Goal: Task Accomplishment & Management: Complete application form

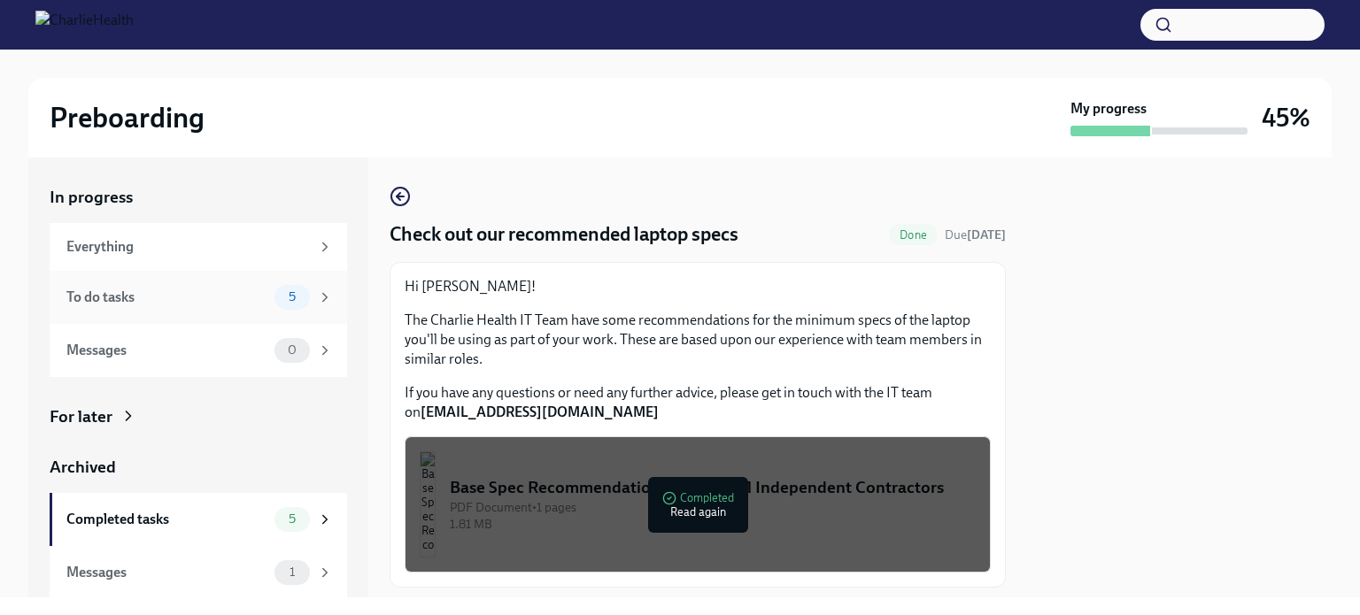
click at [213, 299] on div "To do tasks" at bounding box center [166, 297] width 201 height 19
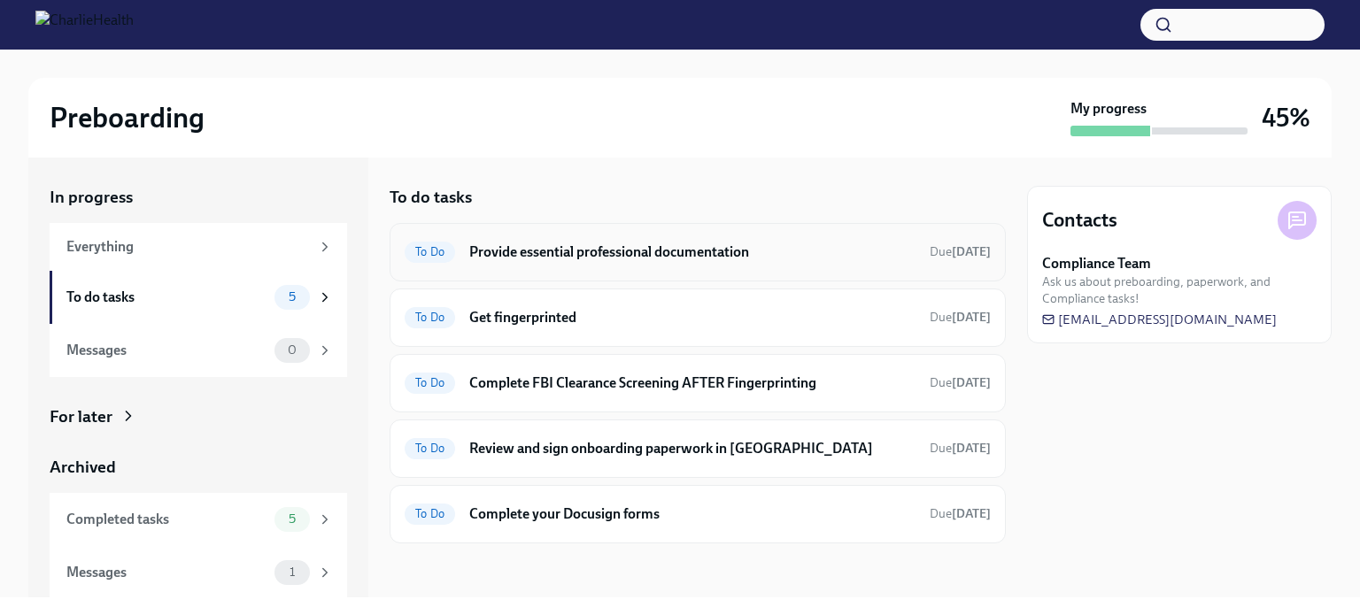
click at [555, 251] on h6 "Provide essential professional documentation" at bounding box center [692, 252] width 446 height 19
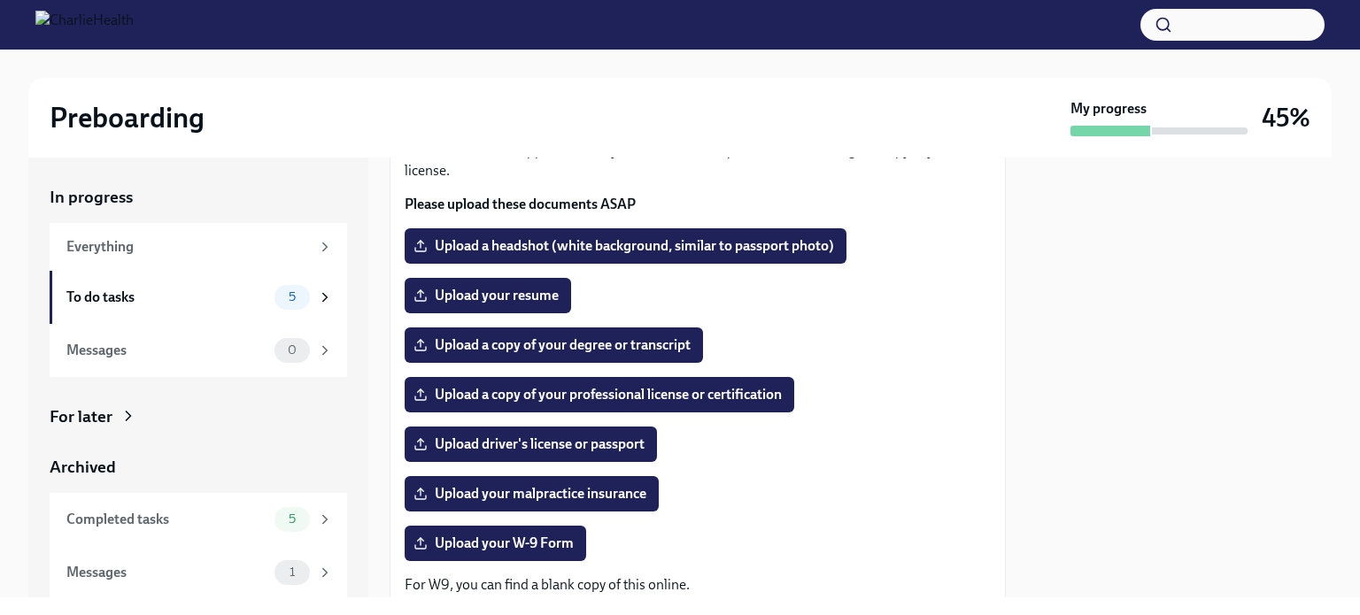
scroll to position [153, 0]
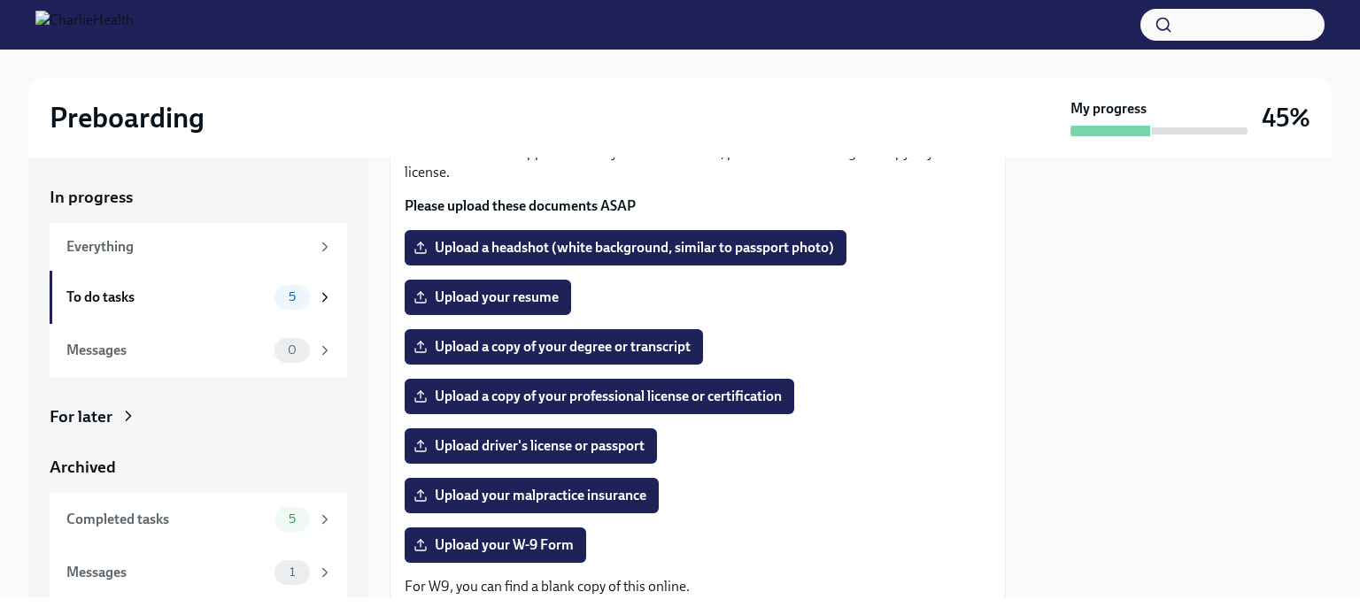
click at [935, 343] on div "Upload a copy of your degree or transcript" at bounding box center [698, 346] width 586 height 35
click at [507, 307] on label "Upload your resume" at bounding box center [488, 297] width 166 height 35
click at [0, 0] on input "Upload your resume" at bounding box center [0, 0] width 0 height 0
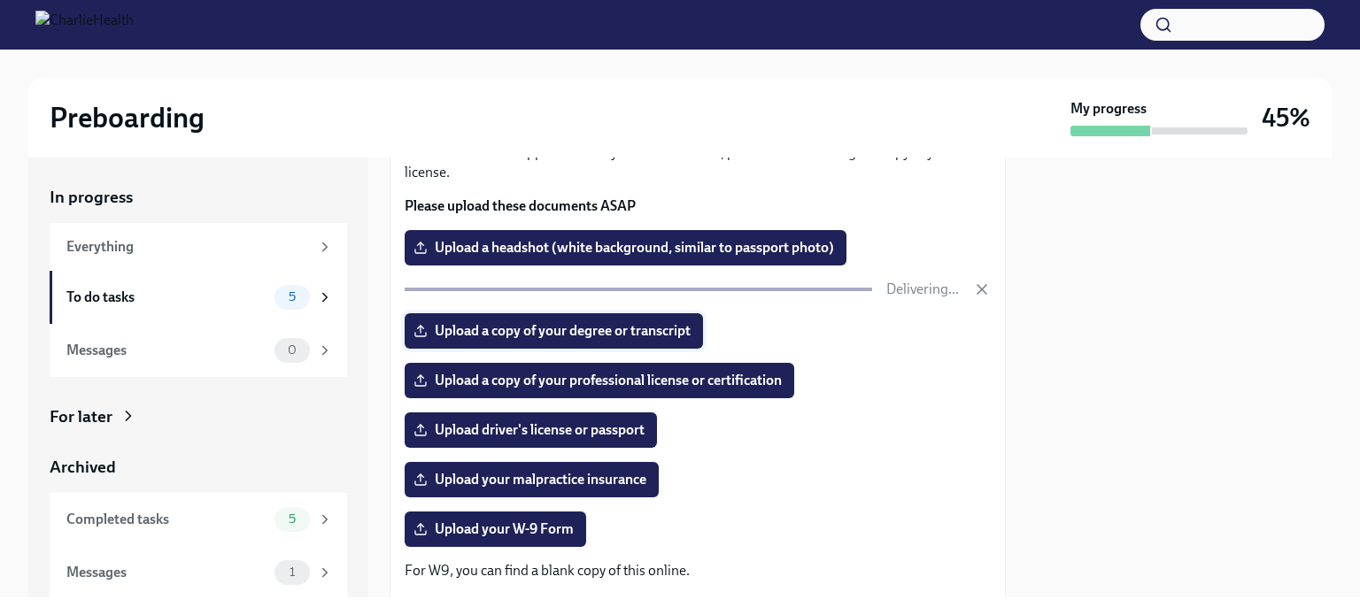
click at [603, 331] on span "Upload a copy of your degree or transcript" at bounding box center [554, 331] width 274 height 18
click at [0, 0] on input "Upload a copy of your degree or transcript" at bounding box center [0, 0] width 0 height 0
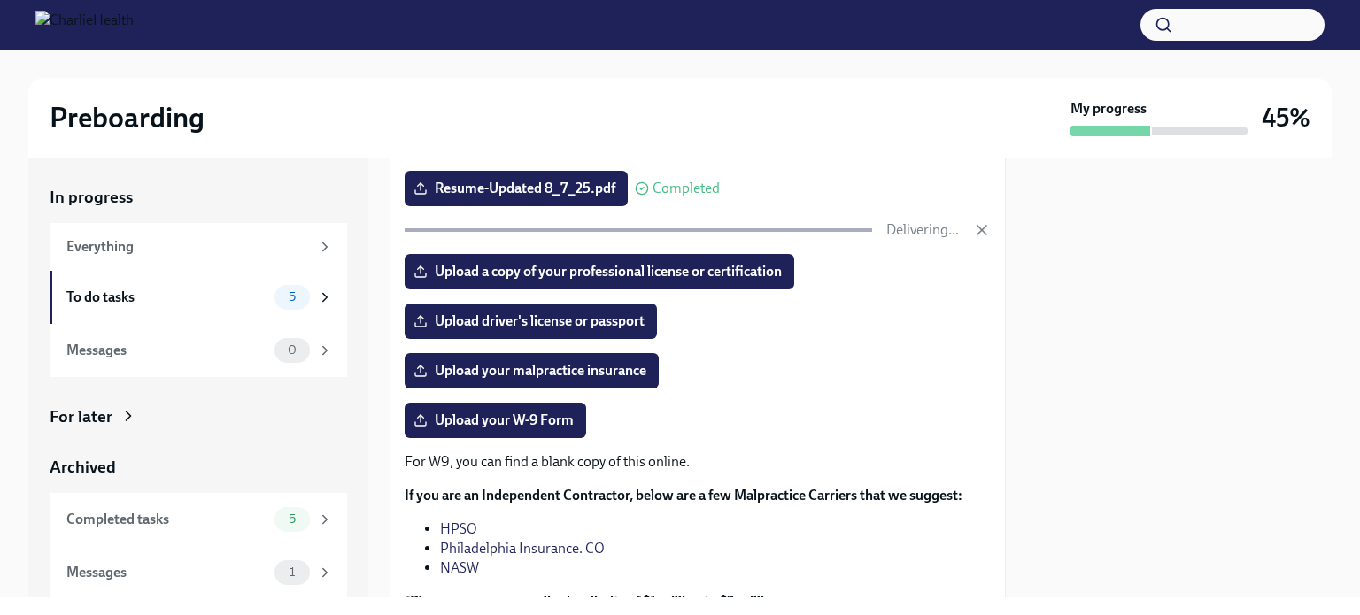
scroll to position [261, 0]
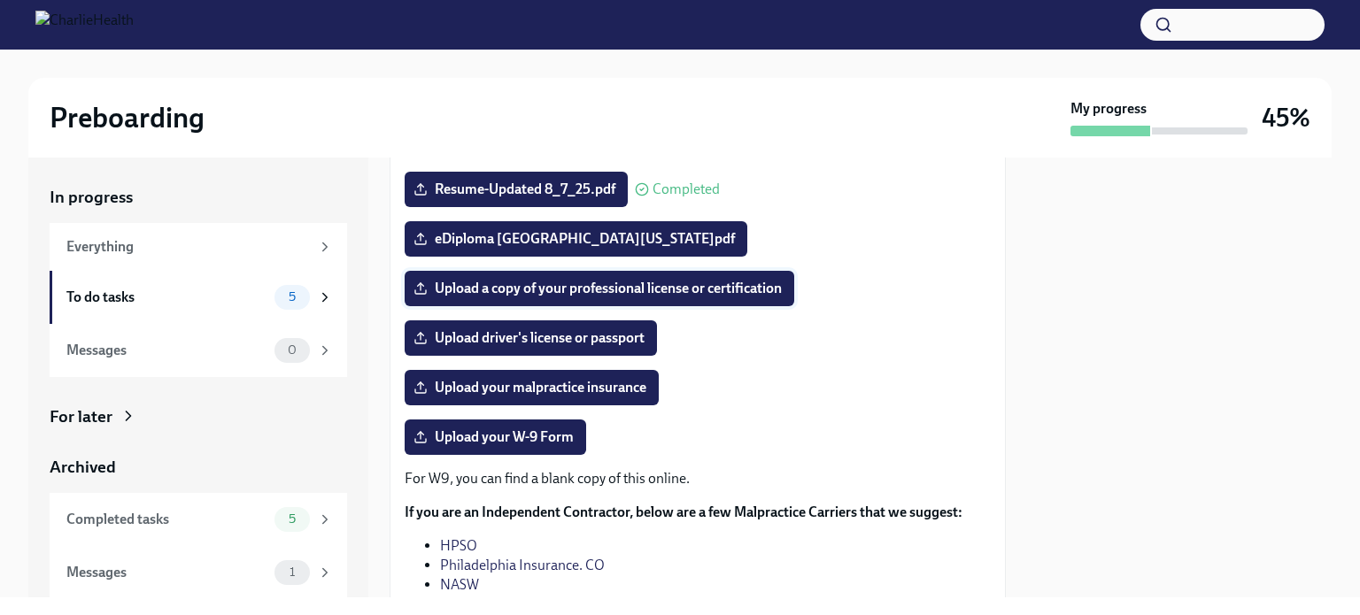
click at [708, 289] on span "Upload a copy of your professional license or certification" at bounding box center [599, 289] width 365 height 18
click at [0, 0] on input "Upload a copy of your professional license or certification" at bounding box center [0, 0] width 0 height 0
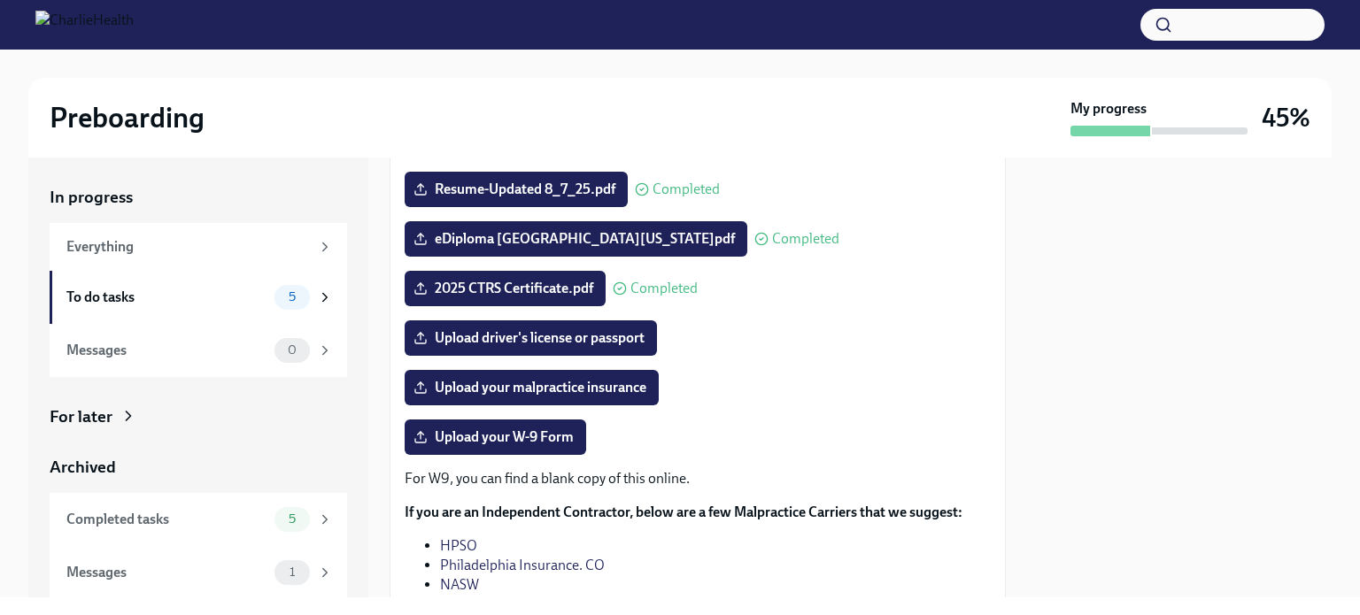
click at [1055, 416] on div at bounding box center [1179, 378] width 305 height 440
click at [636, 480] on p "For W9, you can find a blank copy of this online." at bounding box center [698, 478] width 586 height 19
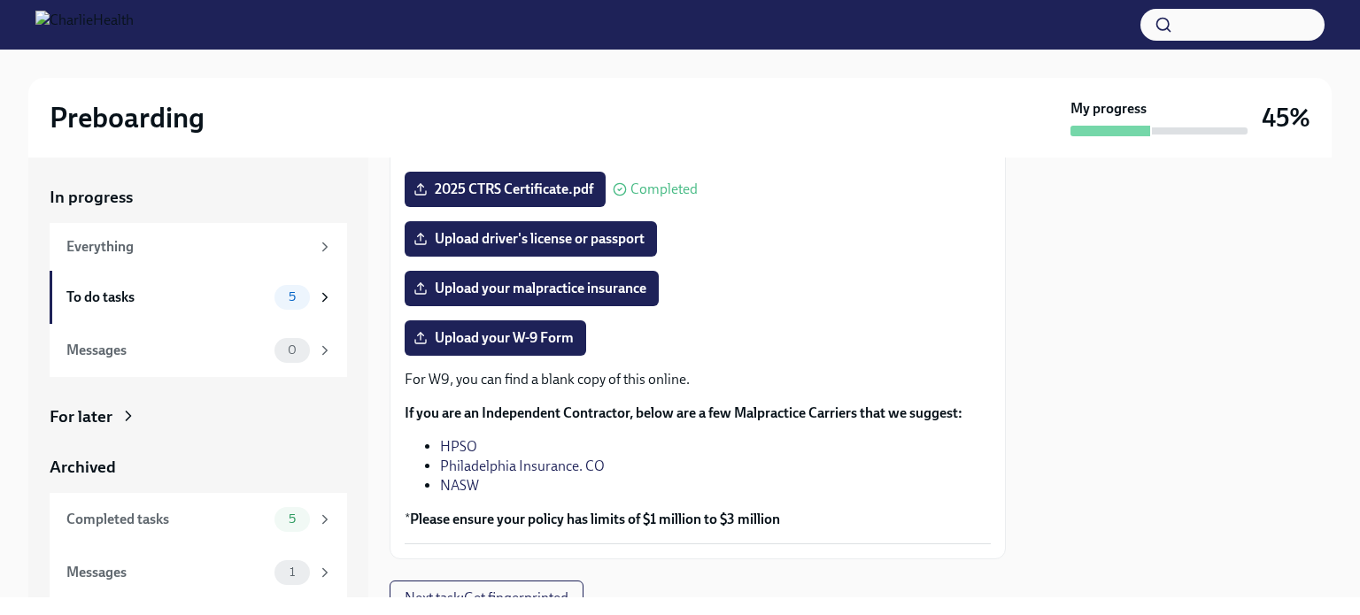
scroll to position [359, 0]
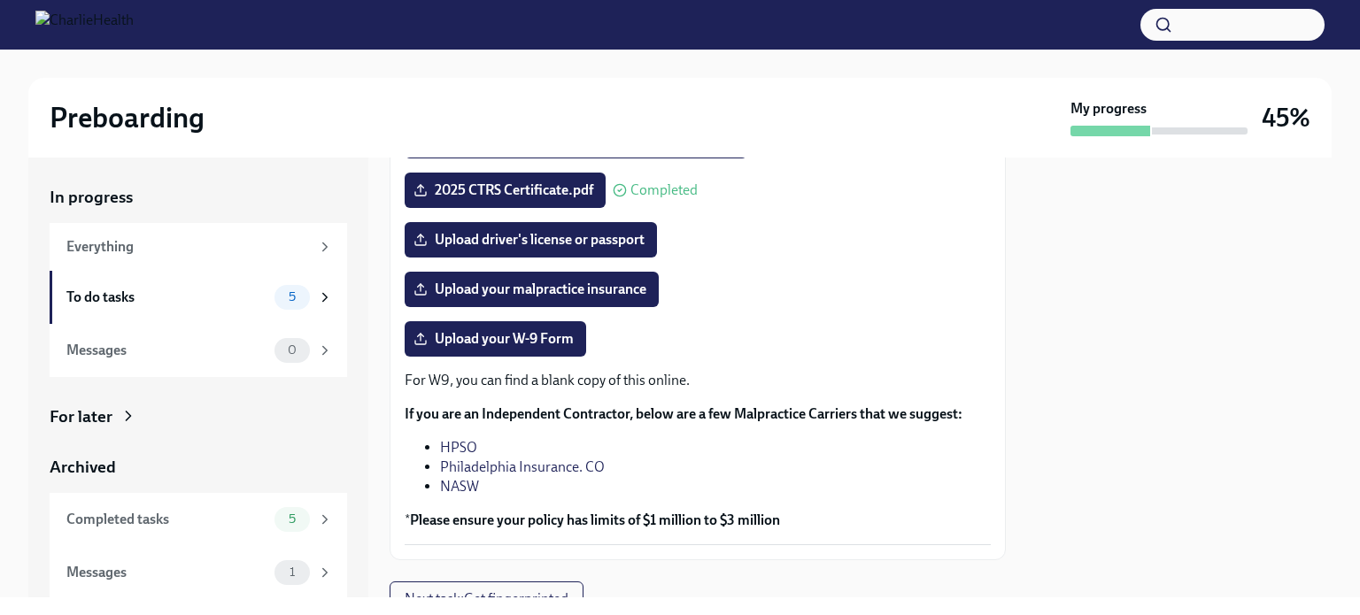
click at [459, 445] on link "HPSO" at bounding box center [458, 447] width 37 height 17
click at [534, 471] on link "Philadelphia Insurance. CO" at bounding box center [522, 467] width 165 height 17
click at [467, 482] on link "NASW" at bounding box center [459, 486] width 39 height 17
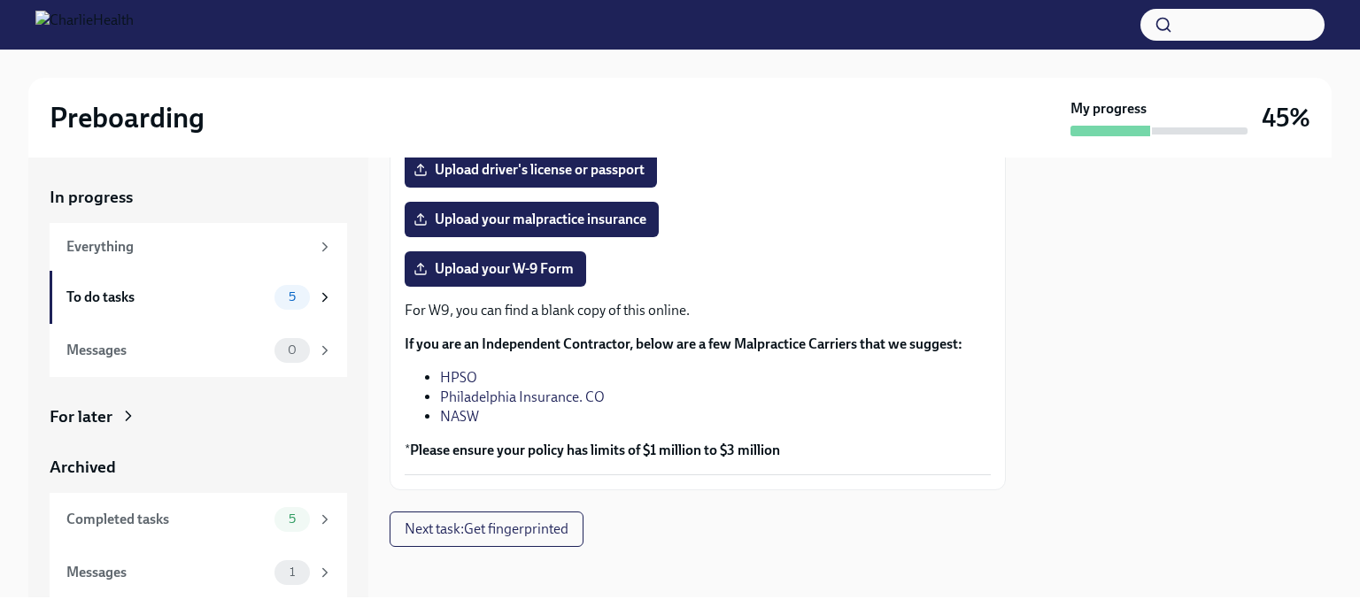
scroll to position [435, 0]
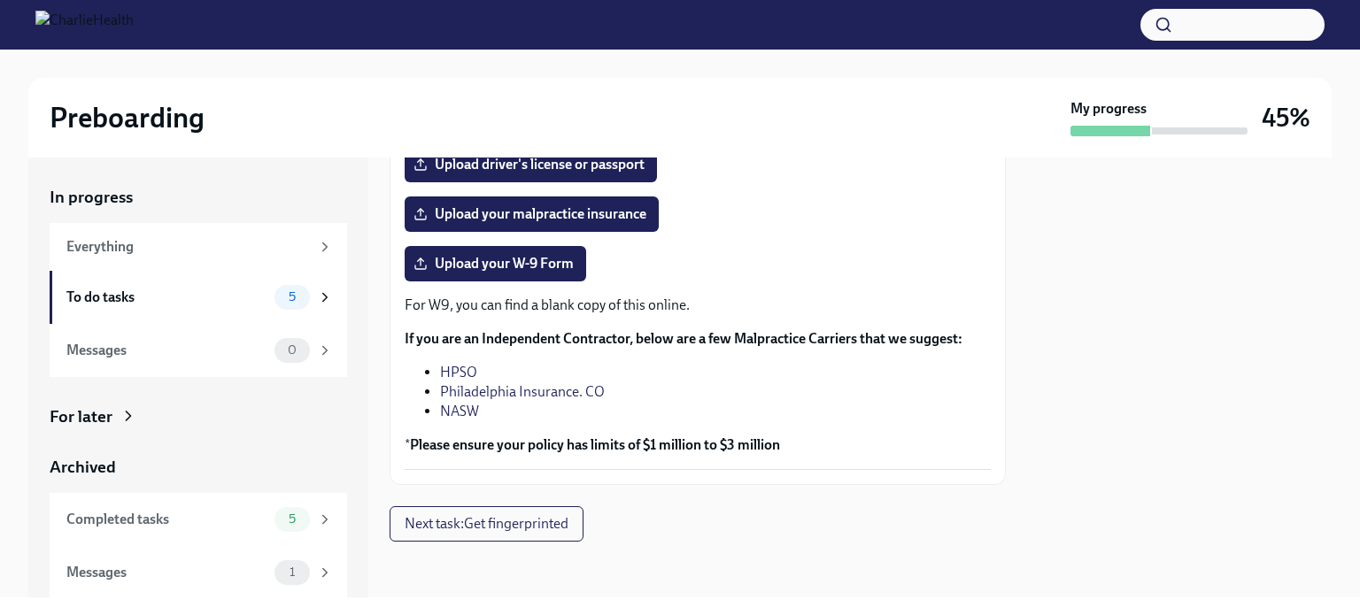
click at [904, 139] on div "Preboarding My progress 45%" at bounding box center [679, 118] width 1303 height 80
click at [532, 268] on span "Upload your W-9 Form" at bounding box center [495, 264] width 157 height 18
click at [0, 0] on input "Upload your W-9 Form" at bounding box center [0, 0] width 0 height 0
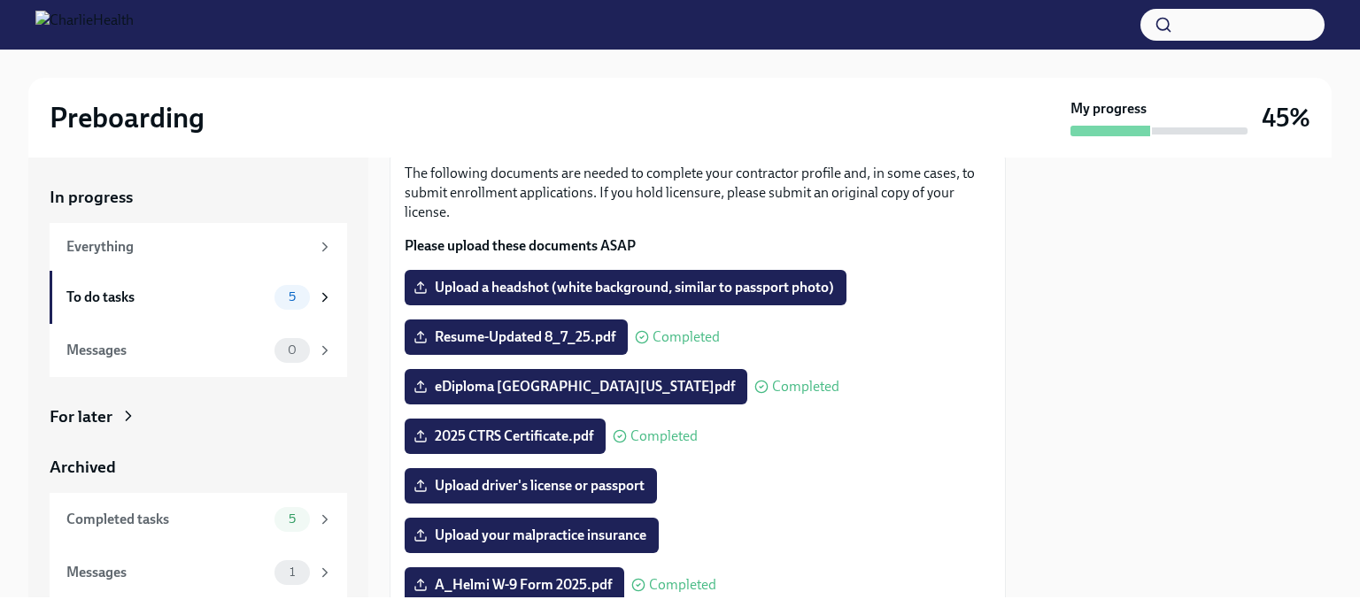
scroll to position [101, 0]
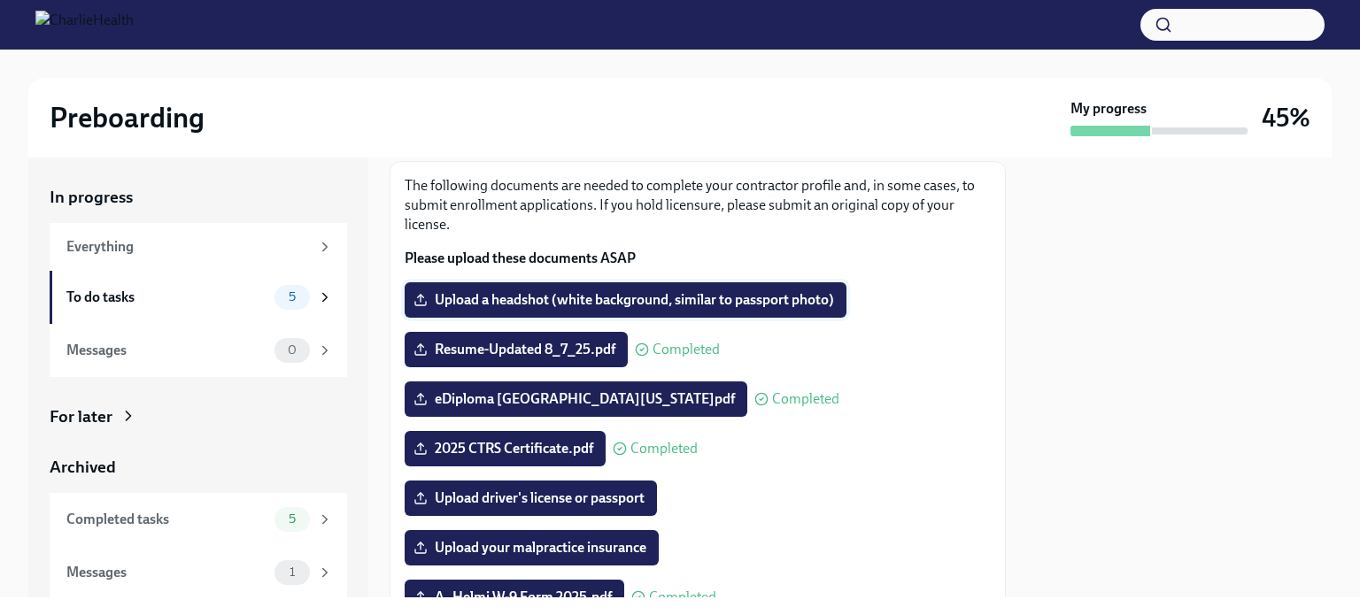
click at [645, 296] on span "Upload a headshot (white background, similar to passport photo)" at bounding box center [625, 300] width 417 height 18
click at [0, 0] on input "Upload a headshot (white background, similar to passport photo)" at bounding box center [0, 0] width 0 height 0
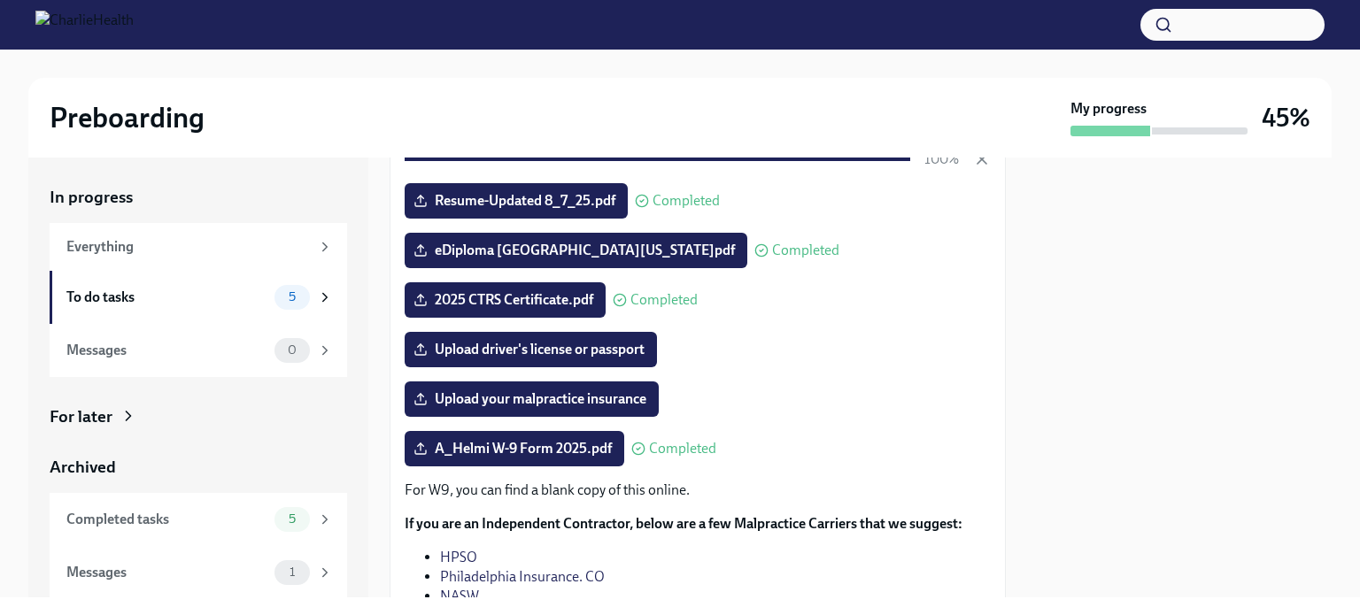
scroll to position [273, 0]
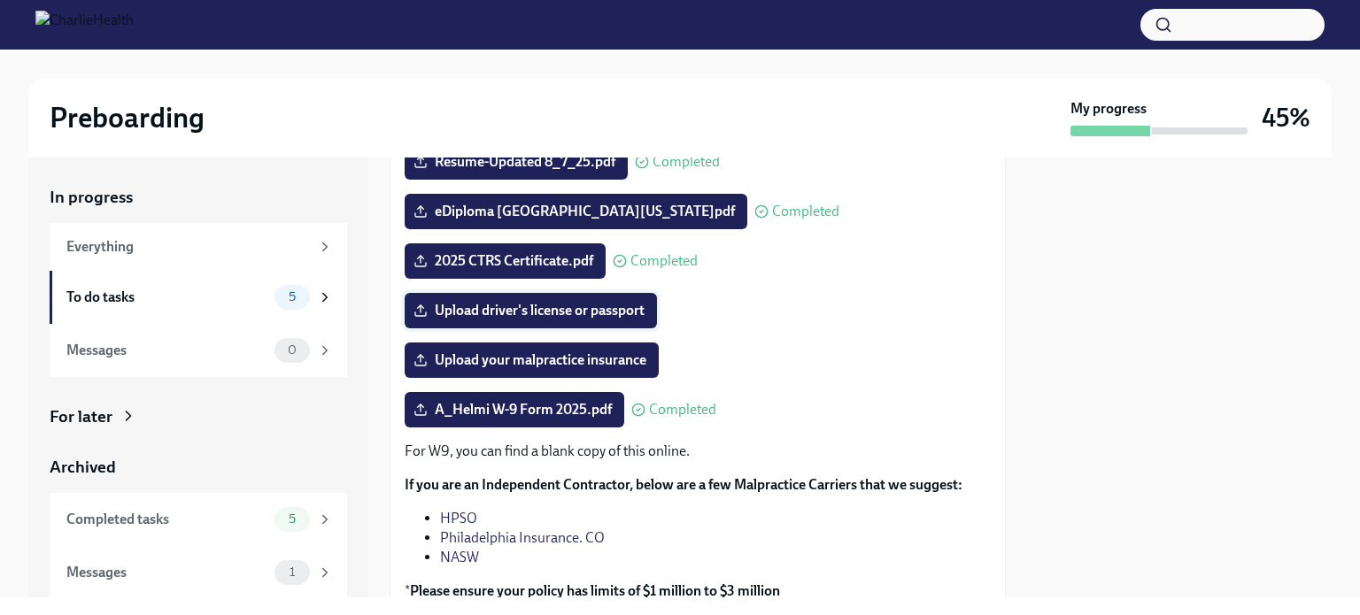
click at [606, 313] on span "Upload driver's license or passport" at bounding box center [531, 311] width 228 height 18
click at [0, 0] on input "Upload driver's license or passport" at bounding box center [0, 0] width 0 height 0
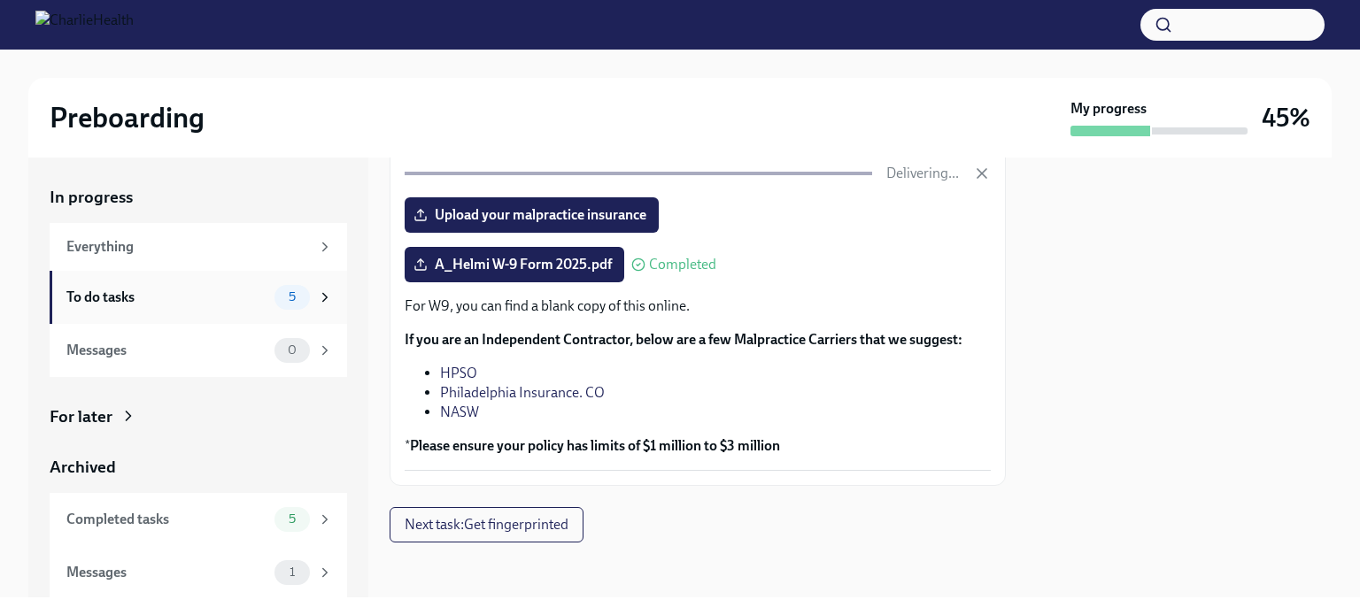
scroll to position [419, 0]
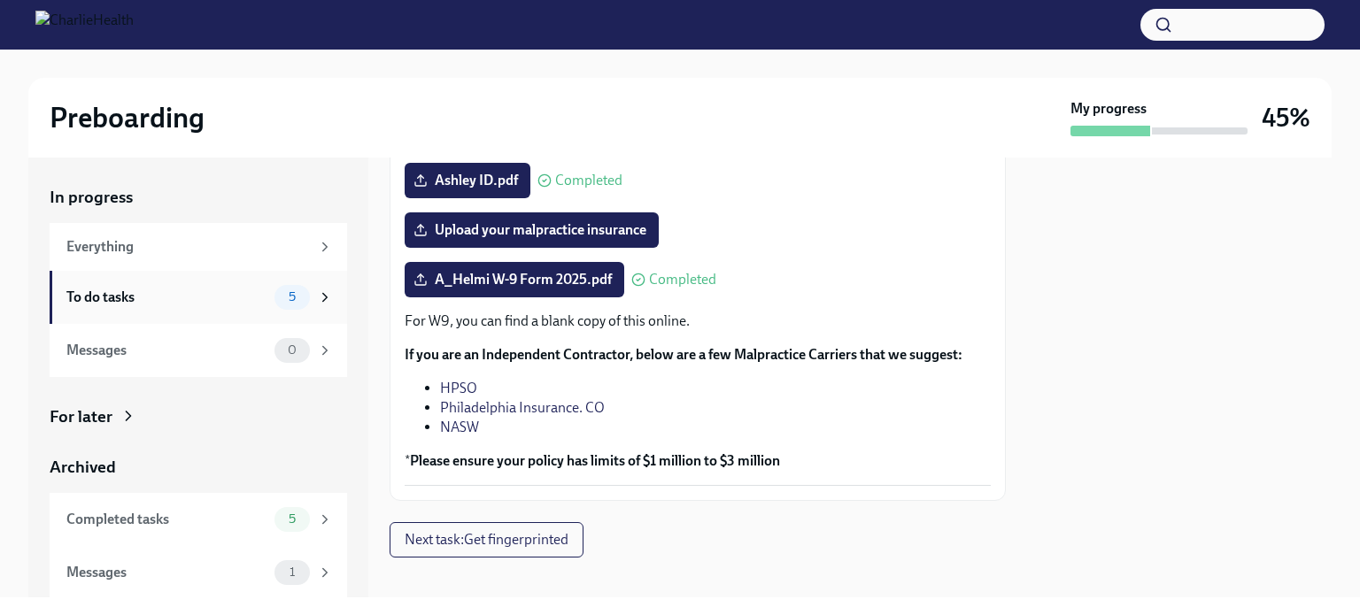
click at [208, 298] on div "To do tasks" at bounding box center [166, 297] width 201 height 19
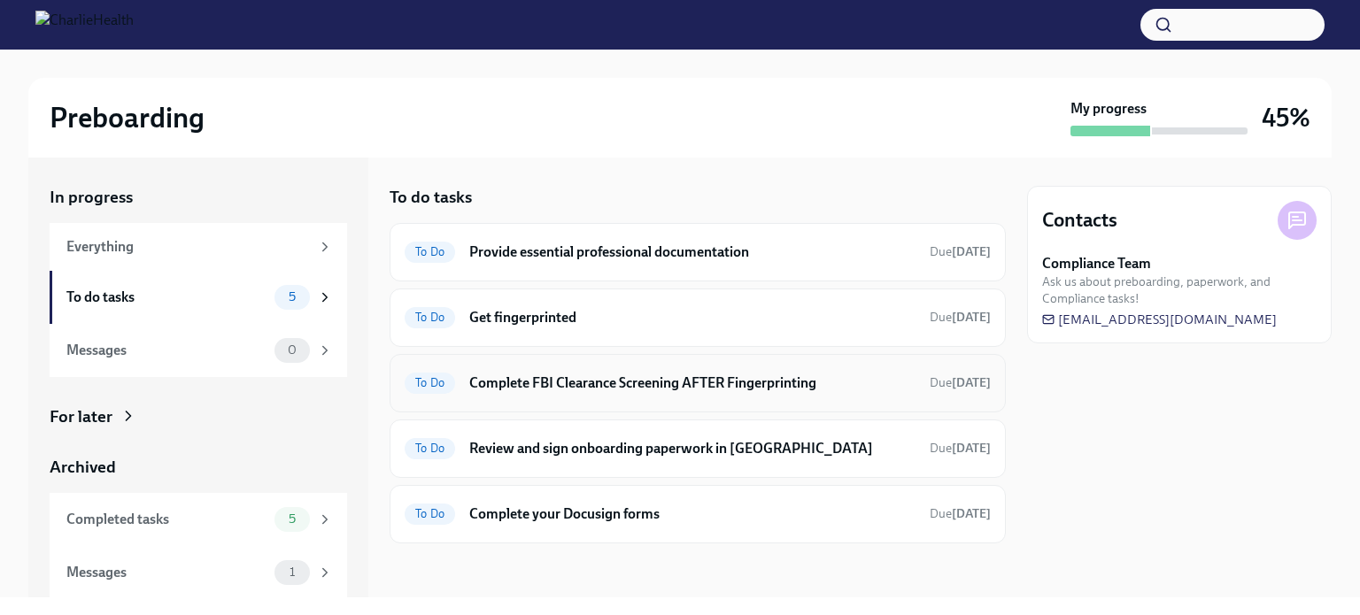
click at [586, 383] on h6 "Complete FBI Clearance Screening AFTER Fingerprinting" at bounding box center [692, 383] width 446 height 19
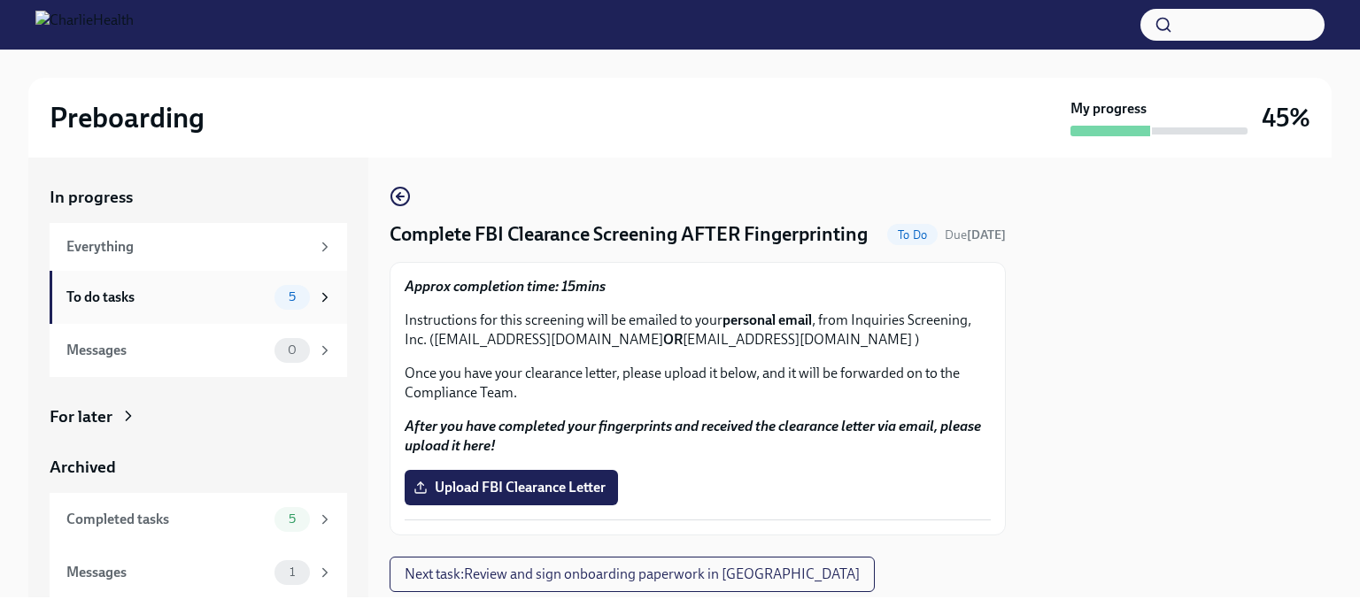
click at [259, 304] on div "To do tasks" at bounding box center [166, 297] width 201 height 19
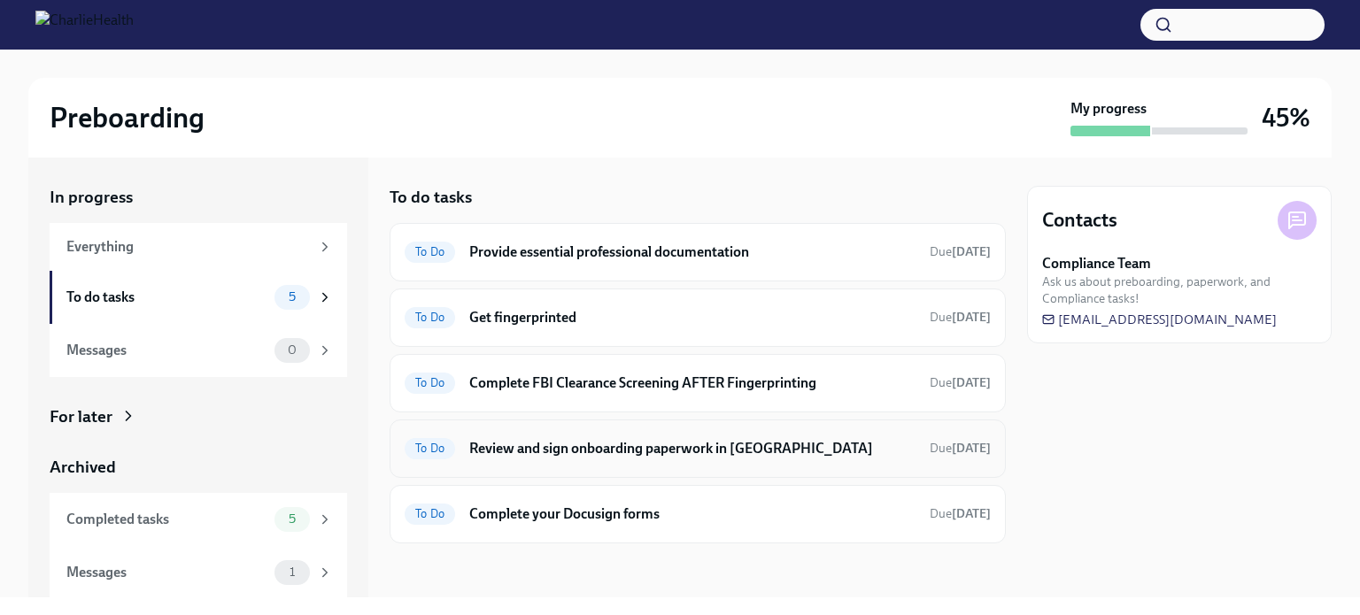
click at [663, 458] on div "To Do Review and sign onboarding paperwork in [GEOGRAPHIC_DATA] Due [DATE]" at bounding box center [698, 449] width 586 height 28
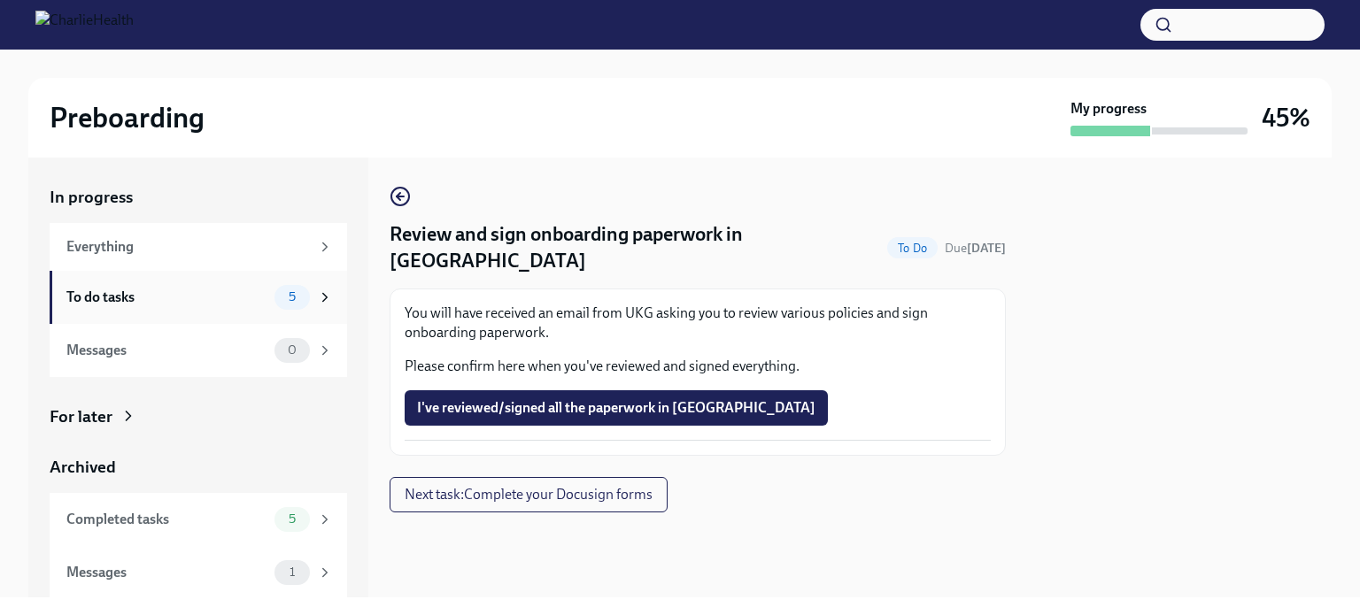
click at [211, 296] on div "To do tasks" at bounding box center [166, 297] width 201 height 19
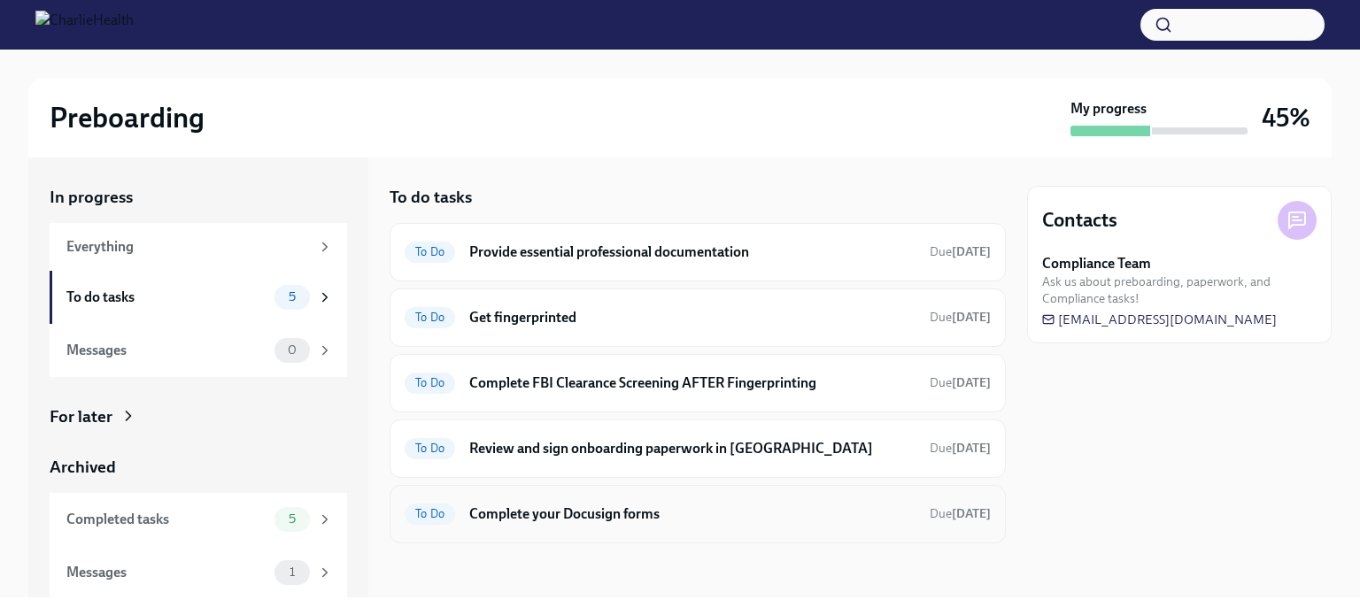
click at [599, 513] on h6 "Complete your Docusign forms" at bounding box center [692, 514] width 446 height 19
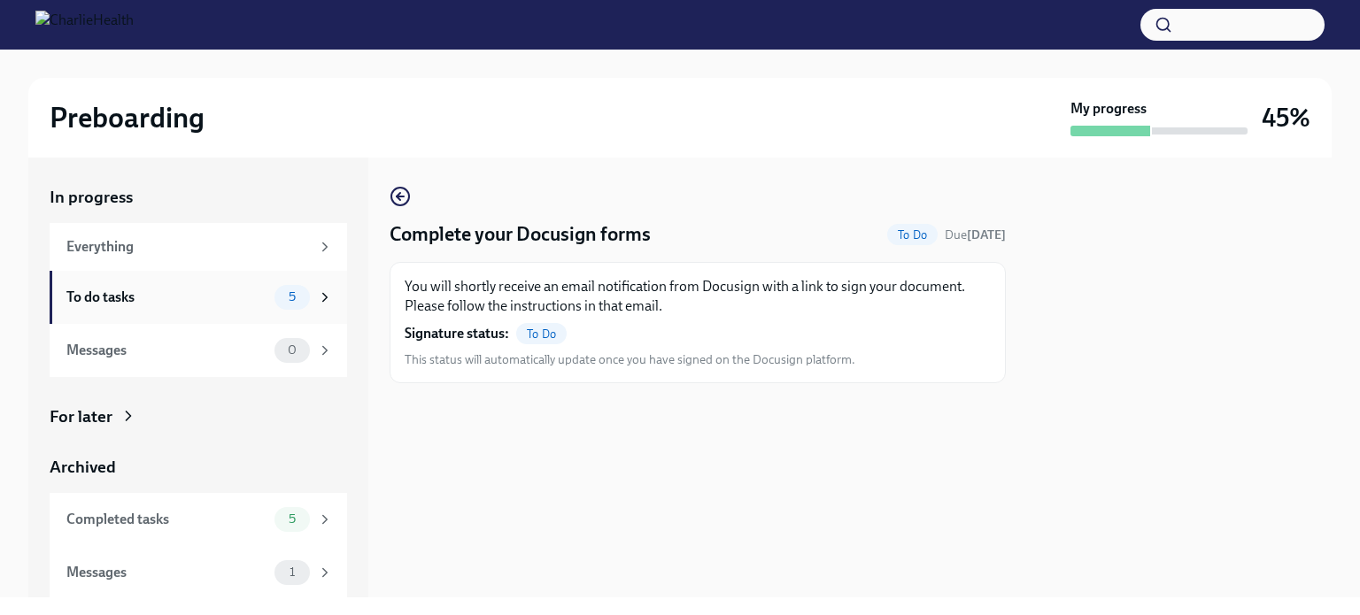
click at [191, 301] on div "To do tasks" at bounding box center [166, 297] width 201 height 19
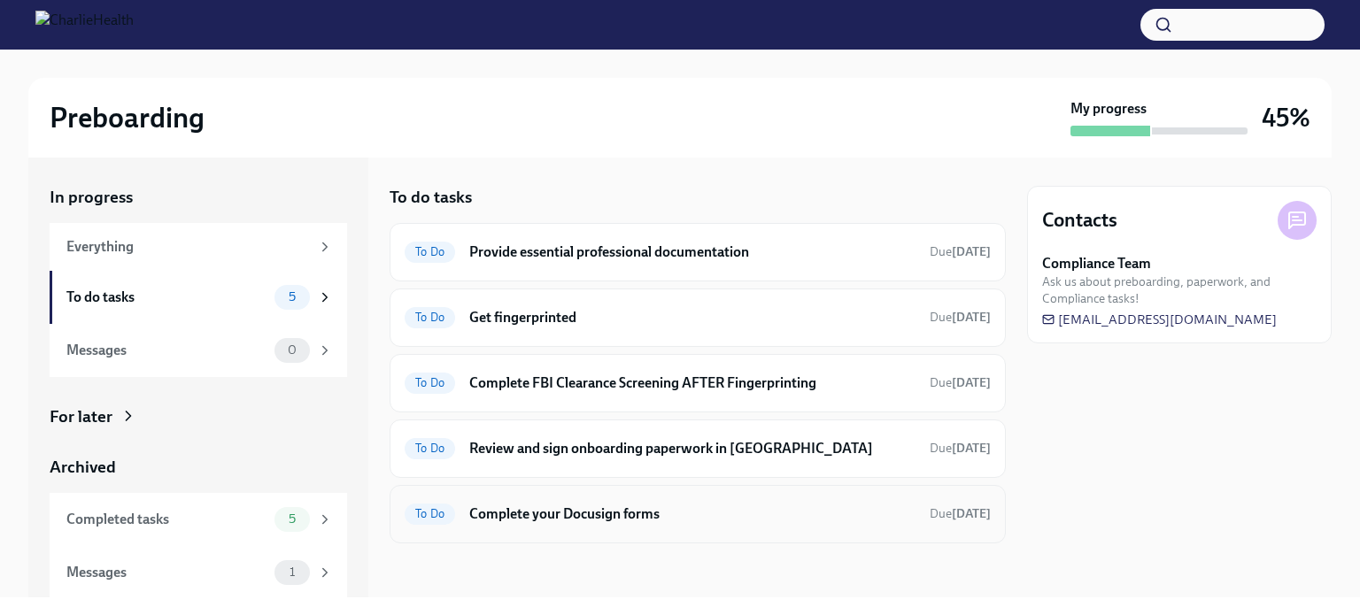
click at [644, 516] on h6 "Complete your Docusign forms" at bounding box center [692, 514] width 446 height 19
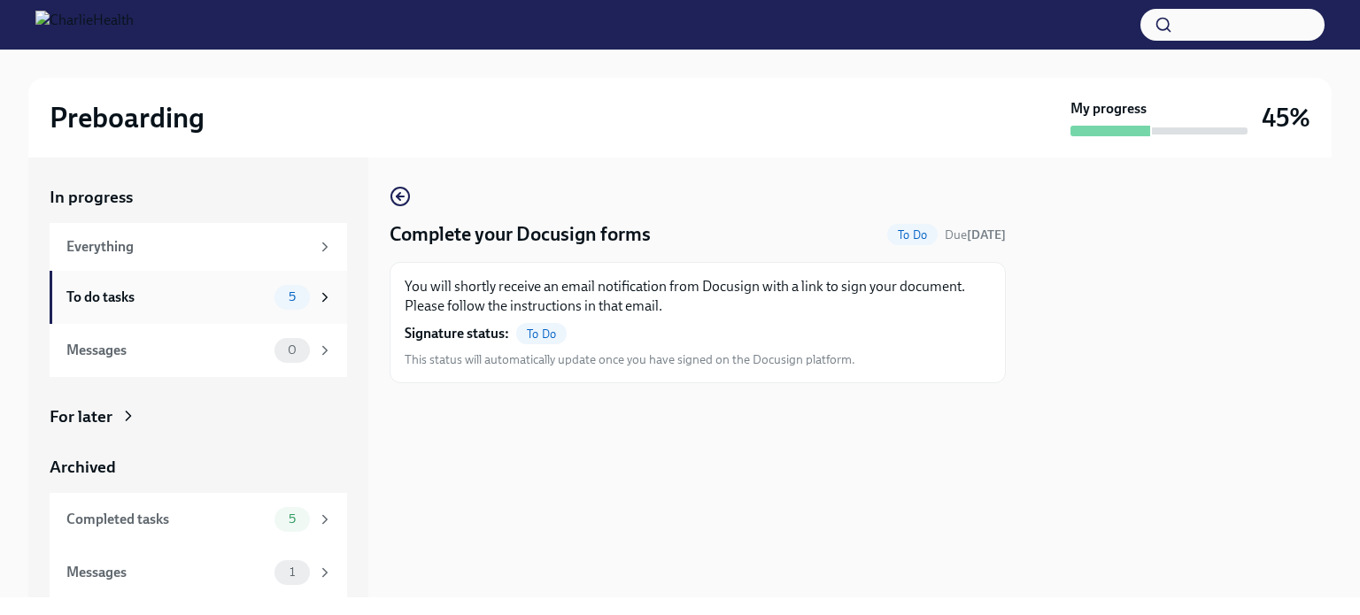
click at [202, 301] on div "To do tasks" at bounding box center [166, 297] width 201 height 19
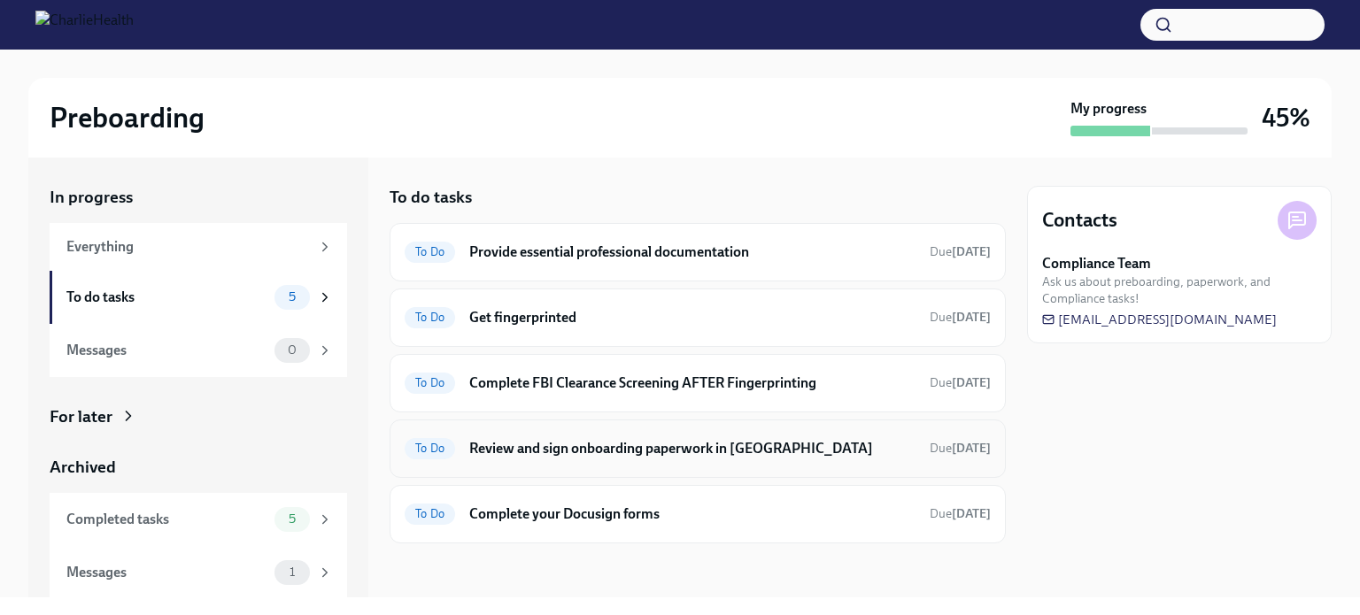
click at [525, 458] on div "To Do Review and sign onboarding paperwork in [GEOGRAPHIC_DATA] Due [DATE]" at bounding box center [698, 449] width 586 height 28
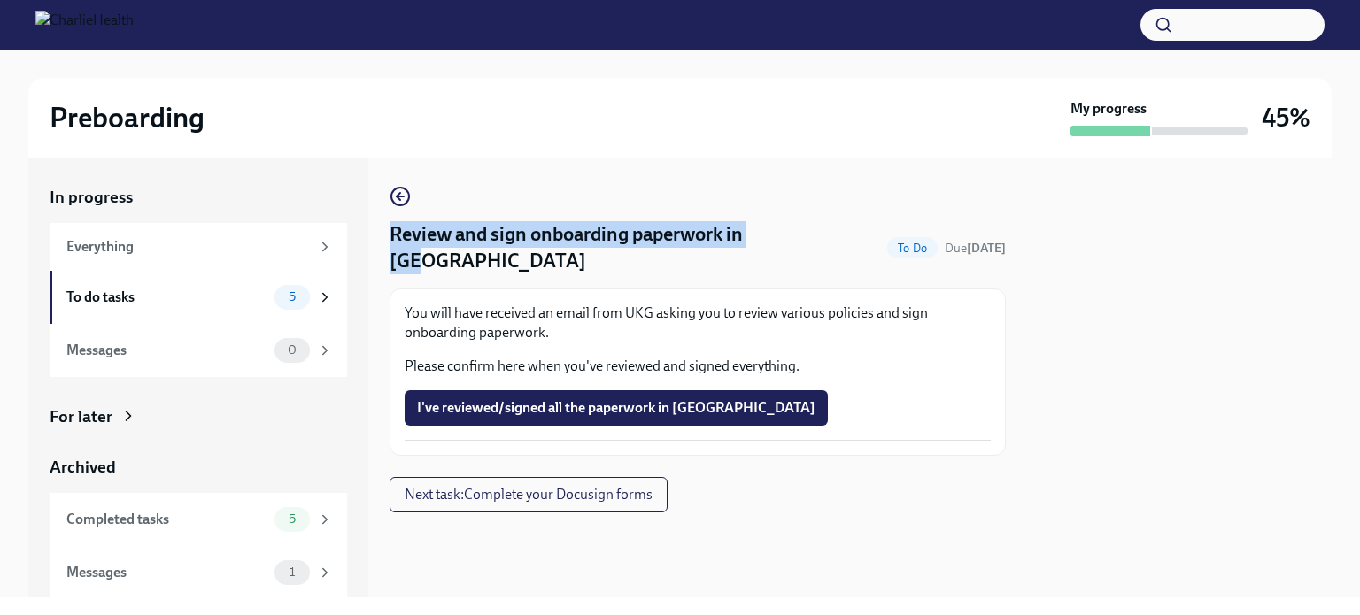
drag, startPoint x: 797, startPoint y: 241, endPoint x: 394, endPoint y: 235, distance: 402.8
click at [394, 235] on div "Review and sign onboarding paperwork in [GEOGRAPHIC_DATA] To Do Due [DATE]" at bounding box center [698, 247] width 616 height 53
copy h4 "Review and sign onboarding paperwork in [GEOGRAPHIC_DATA]"
click at [112, 279] on div "To do tasks 5" at bounding box center [198, 297] width 297 height 53
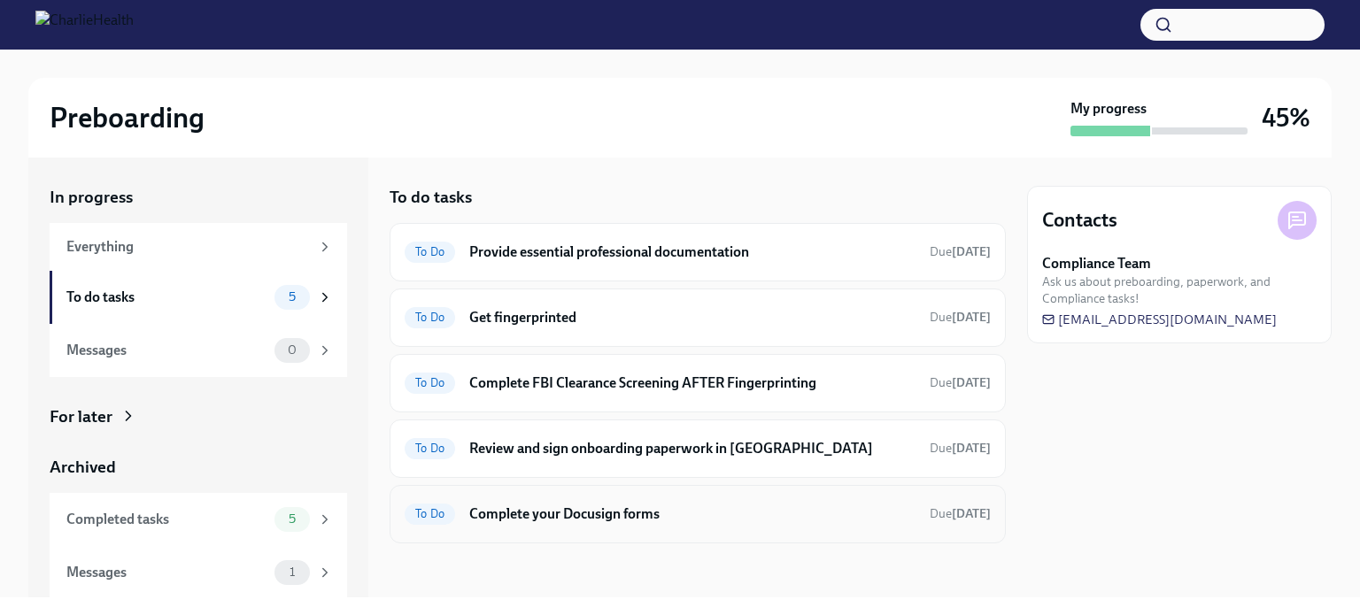
click at [559, 517] on h6 "Complete your Docusign forms" at bounding box center [692, 514] width 446 height 19
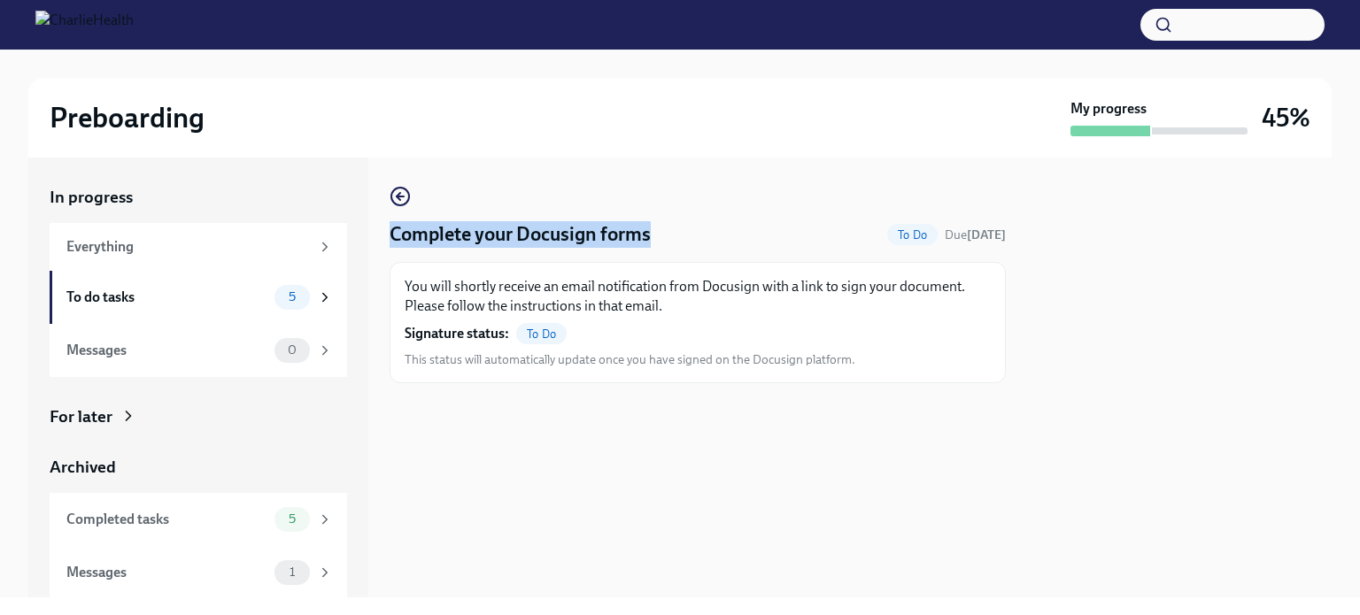
drag, startPoint x: 669, startPoint y: 237, endPoint x: 381, endPoint y: 234, distance: 288.6
click at [381, 234] on div "In progress Everything To do tasks 5 Messages 0 For later Archived Completed ta…" at bounding box center [679, 378] width 1303 height 440
copy h4 "Complete your Docusign forms"
click at [257, 297] on div "To do tasks" at bounding box center [166, 297] width 201 height 19
